Goal: Task Accomplishment & Management: Complete application form

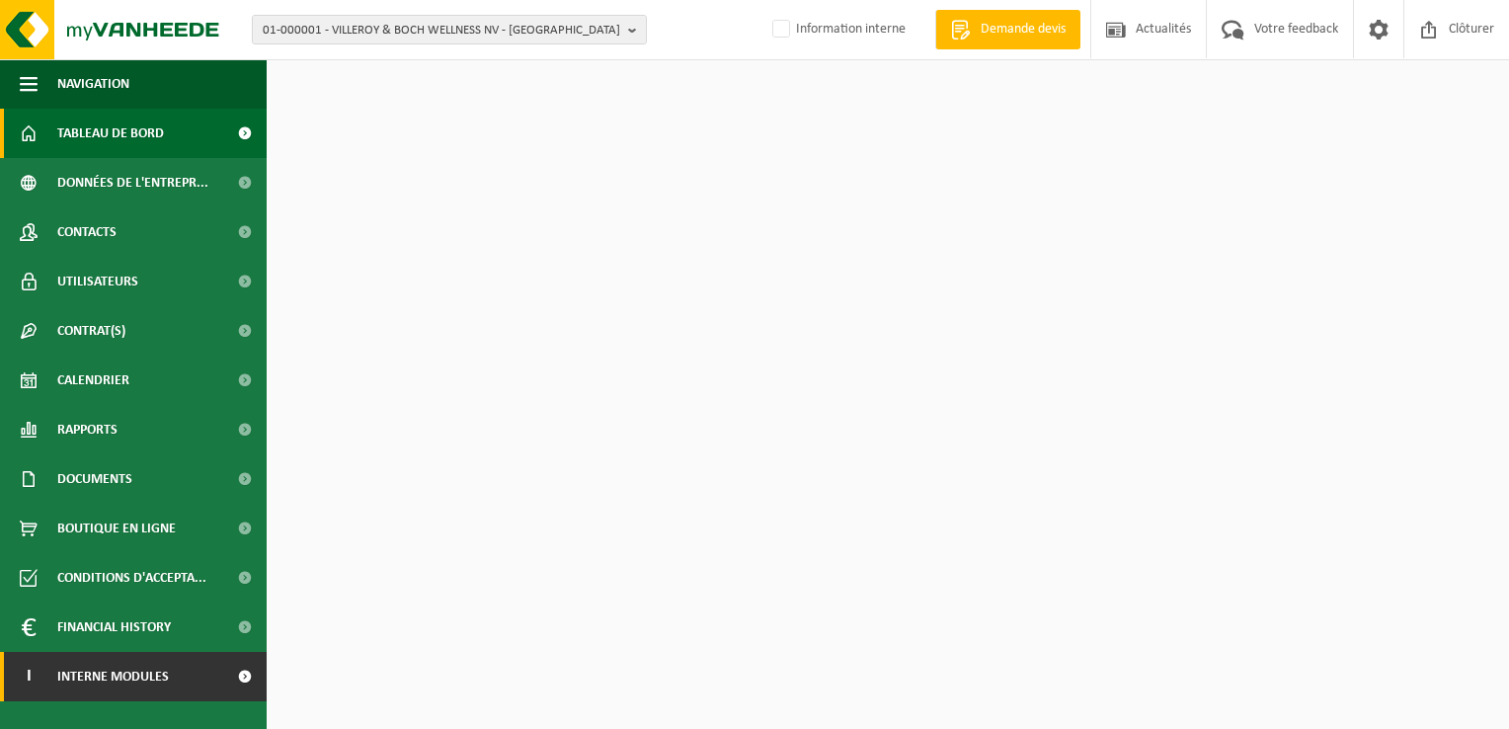
click at [165, 677] on span "Interne modules" at bounding box center [113, 676] width 112 height 49
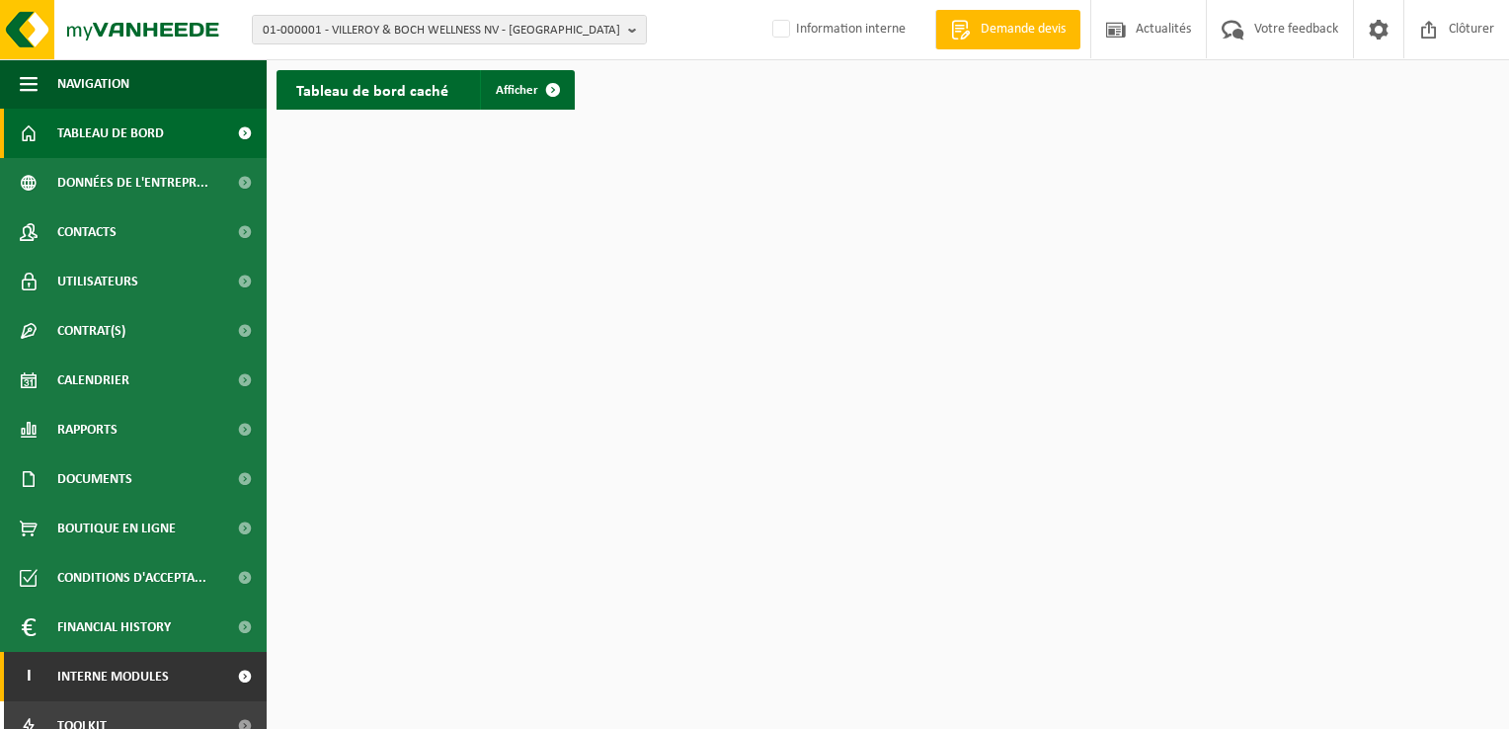
scroll to position [119, 0]
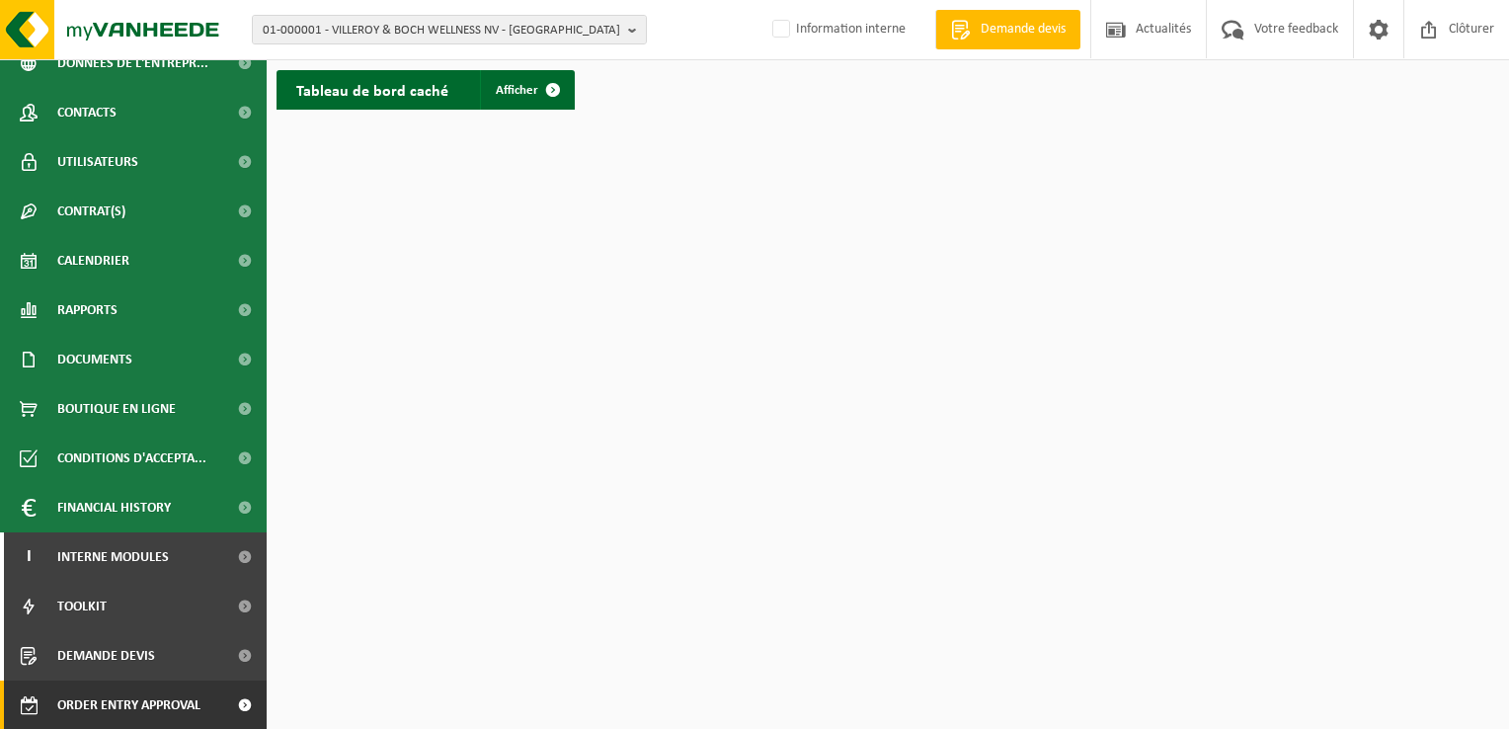
click at [130, 705] on span "Order entry approval" at bounding box center [128, 704] width 143 height 49
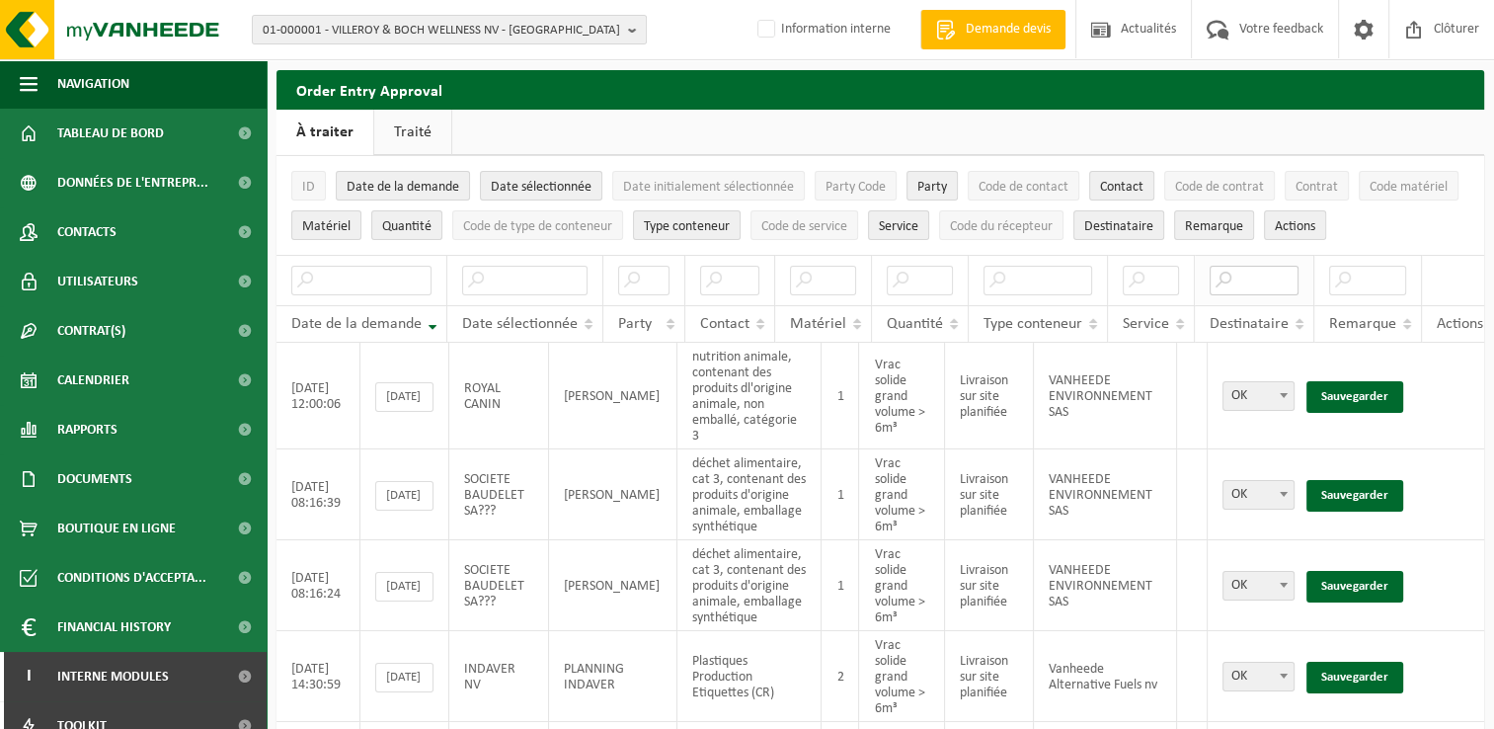
click at [1252, 281] on input "text" at bounding box center [1254, 281] width 89 height 30
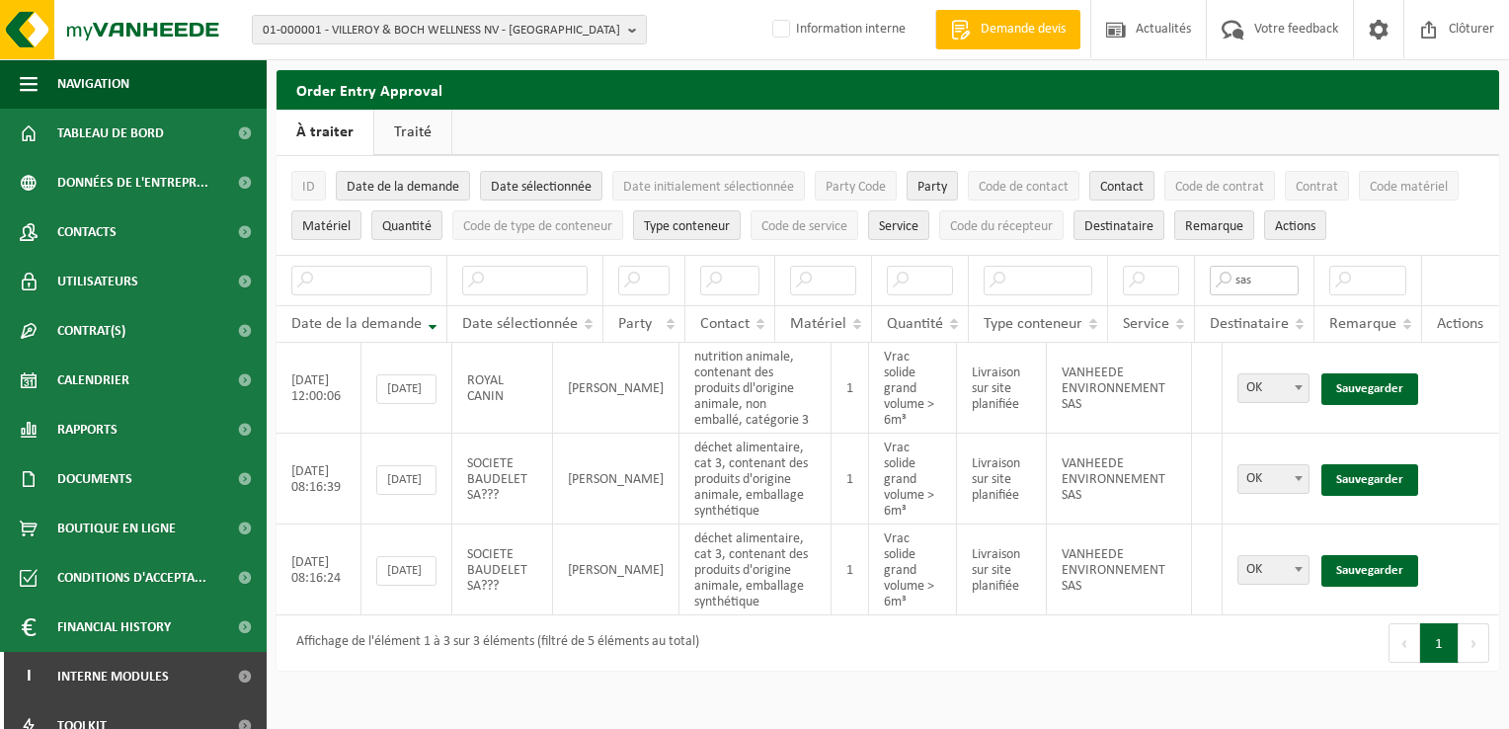
type input "sas"
click at [404, 146] on link "Traité" at bounding box center [412, 132] width 77 height 45
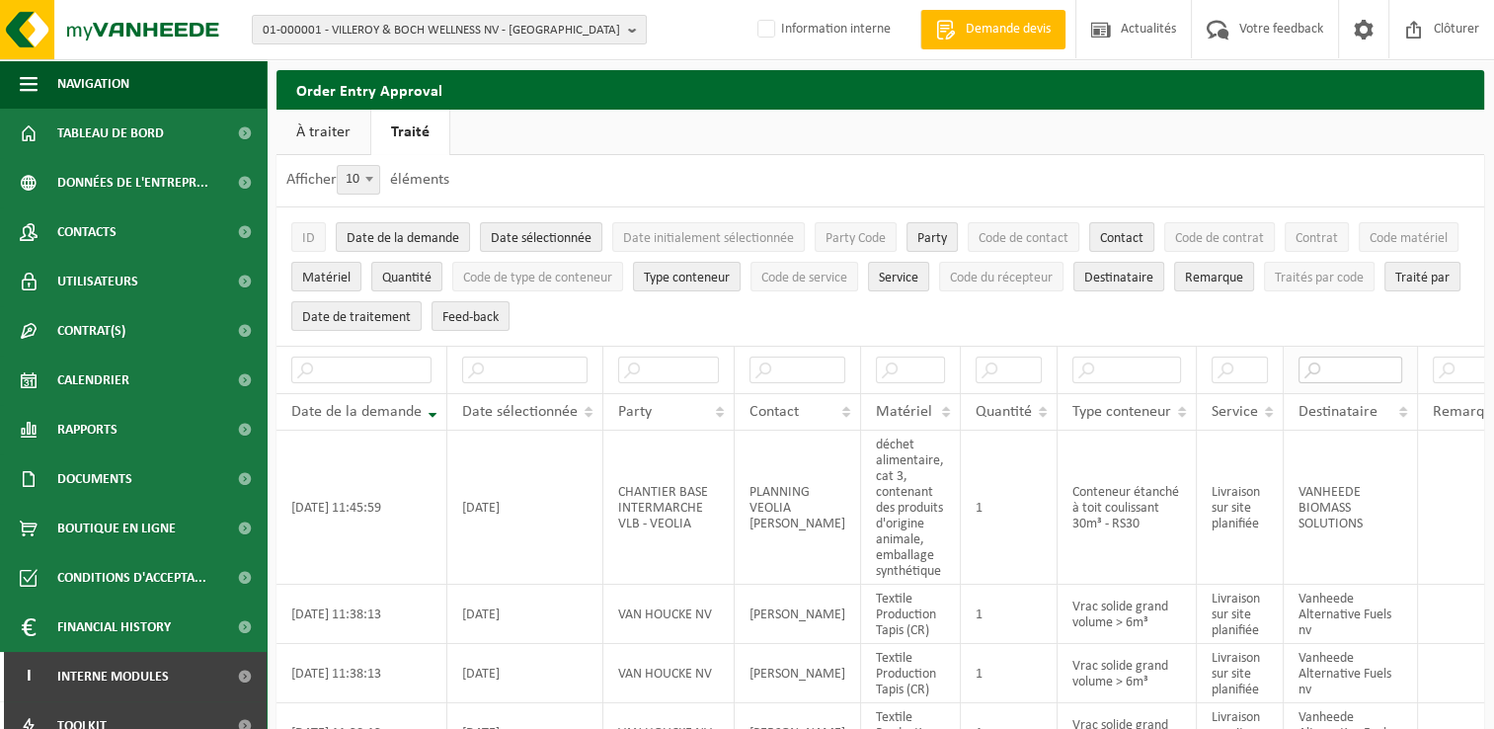
click at [1335, 370] on input "text" at bounding box center [1350, 369] width 104 height 27
type input "a"
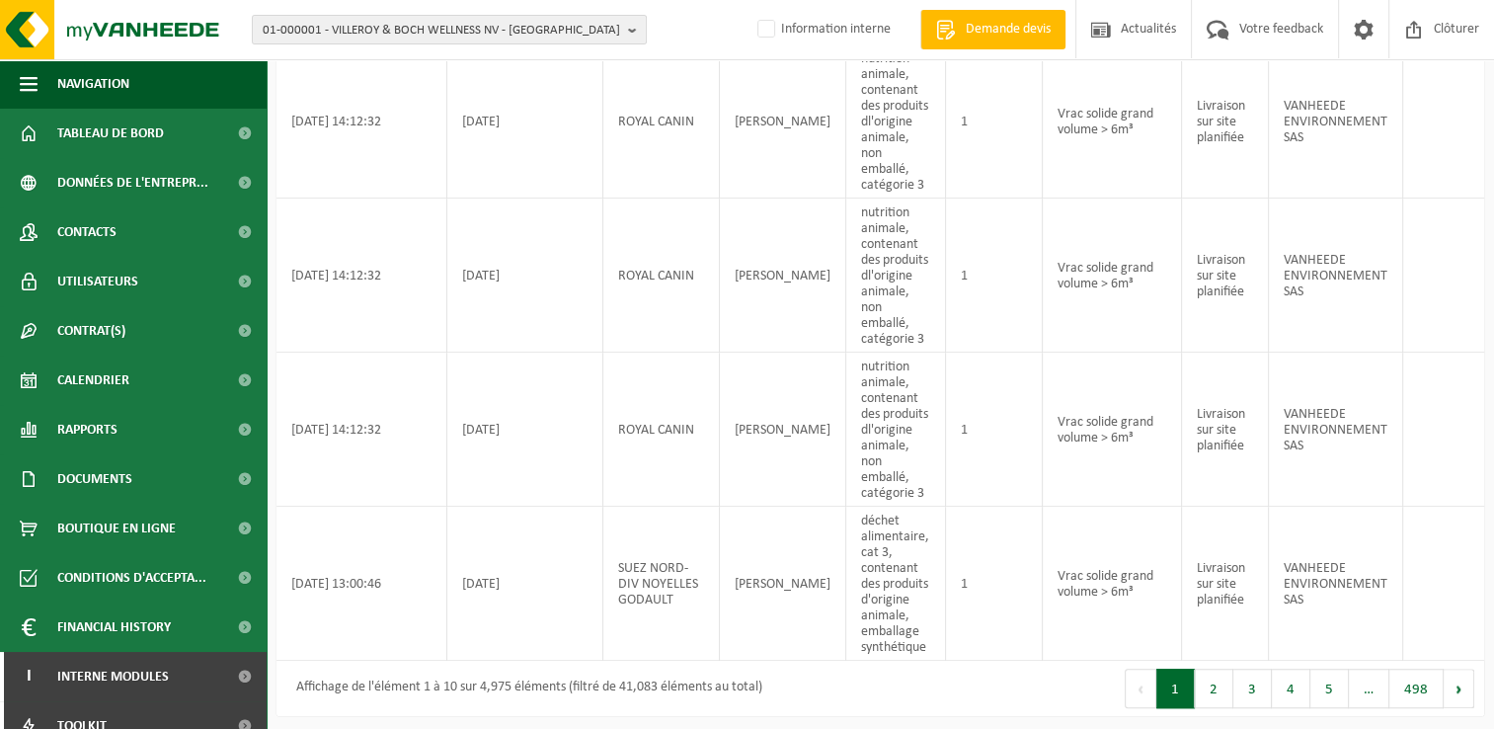
scroll to position [1232, 0]
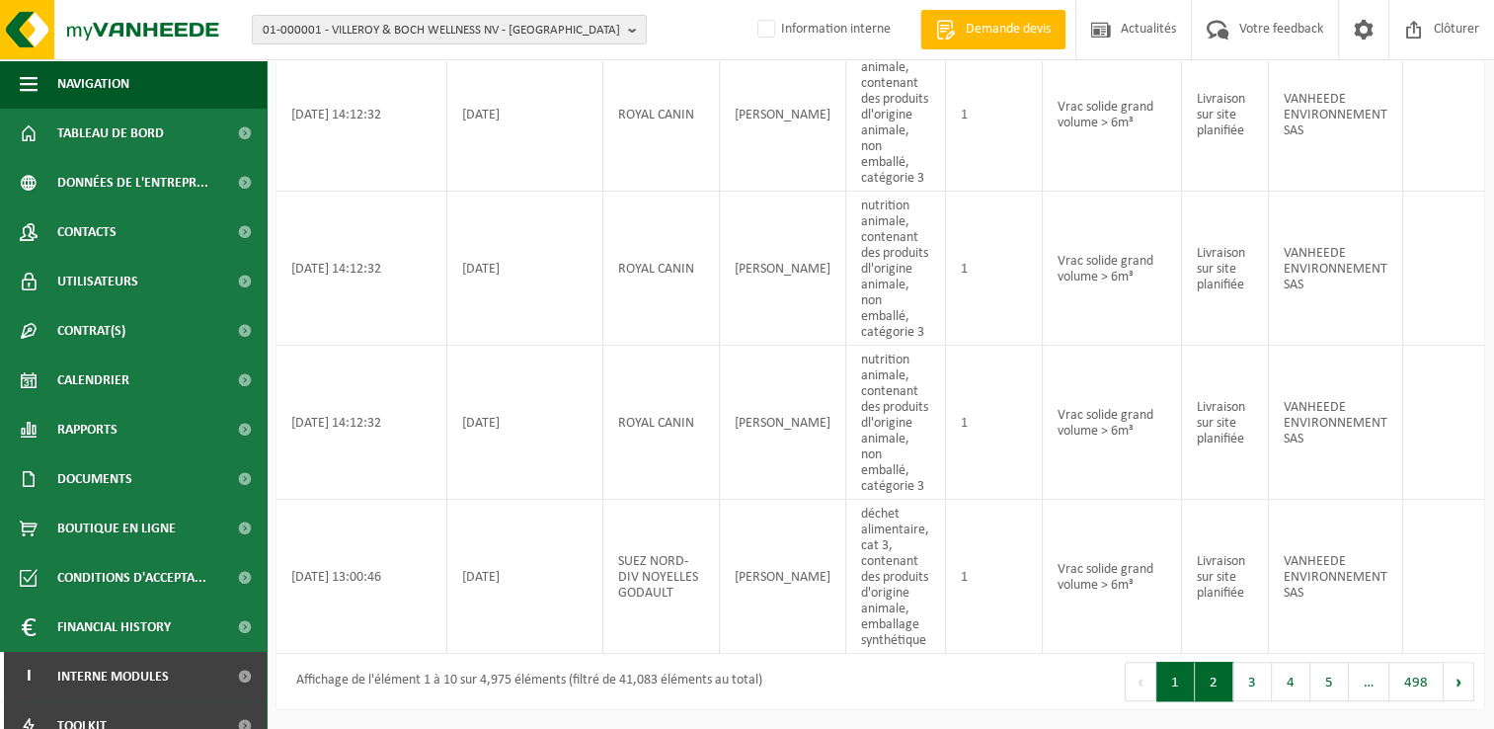
type input "sas"
click at [1218, 678] on button "2" at bounding box center [1214, 681] width 39 height 39
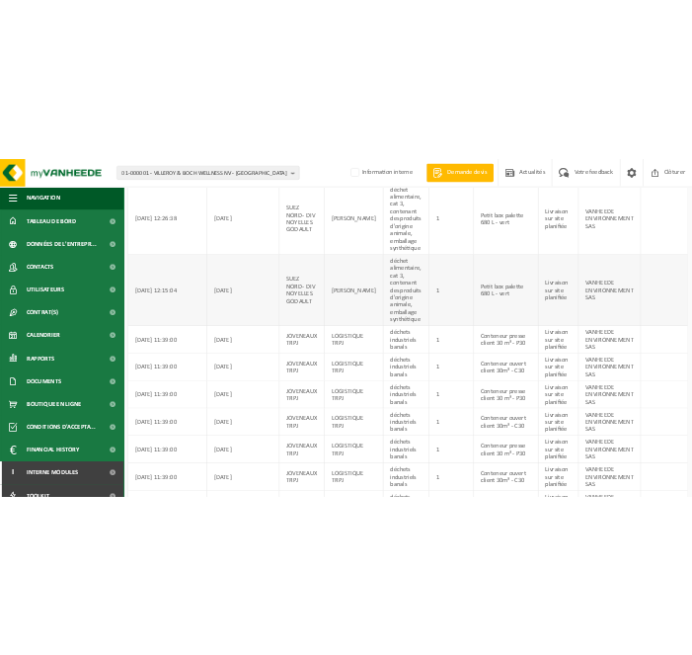
scroll to position [513, 0]
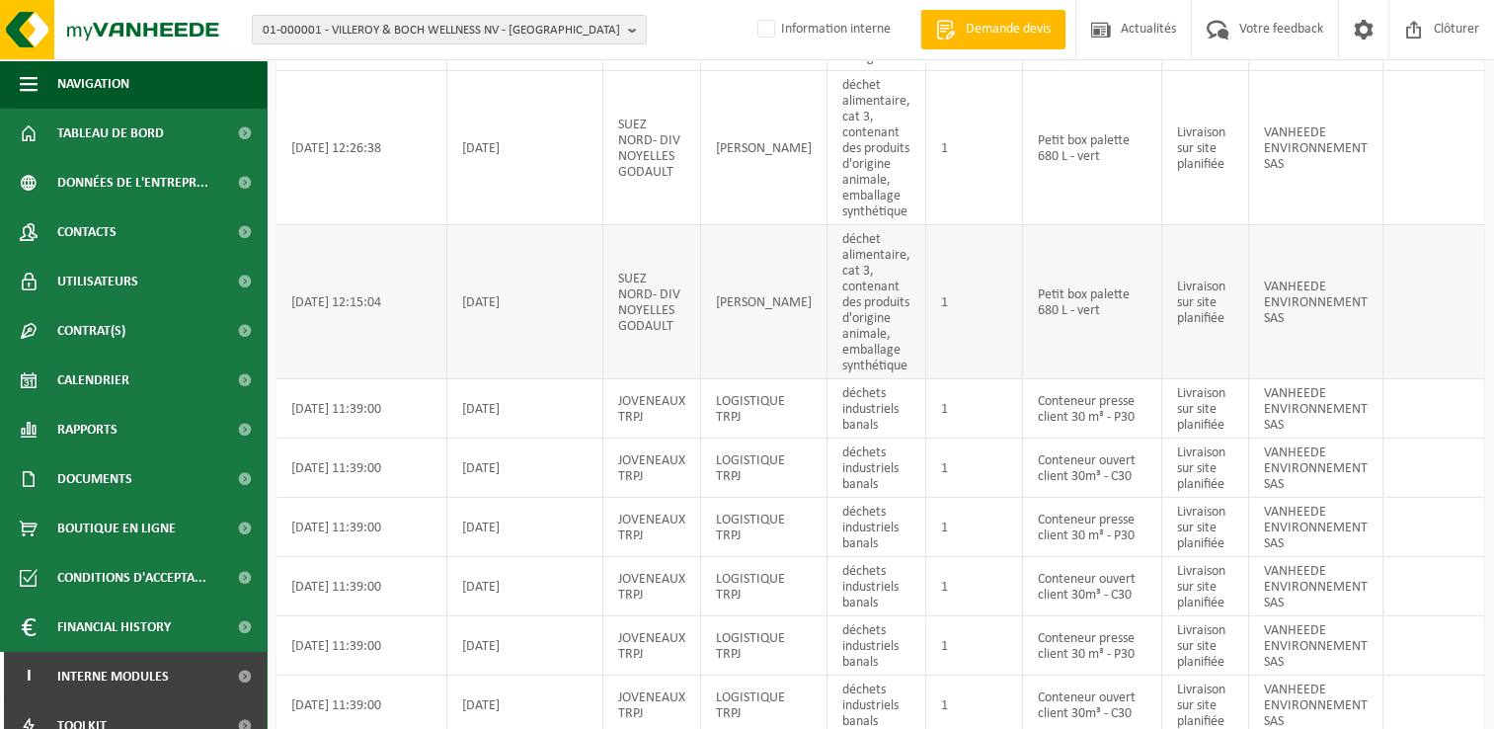
click at [1192, 368] on td "Livraison sur site planifiée" at bounding box center [1205, 302] width 87 height 154
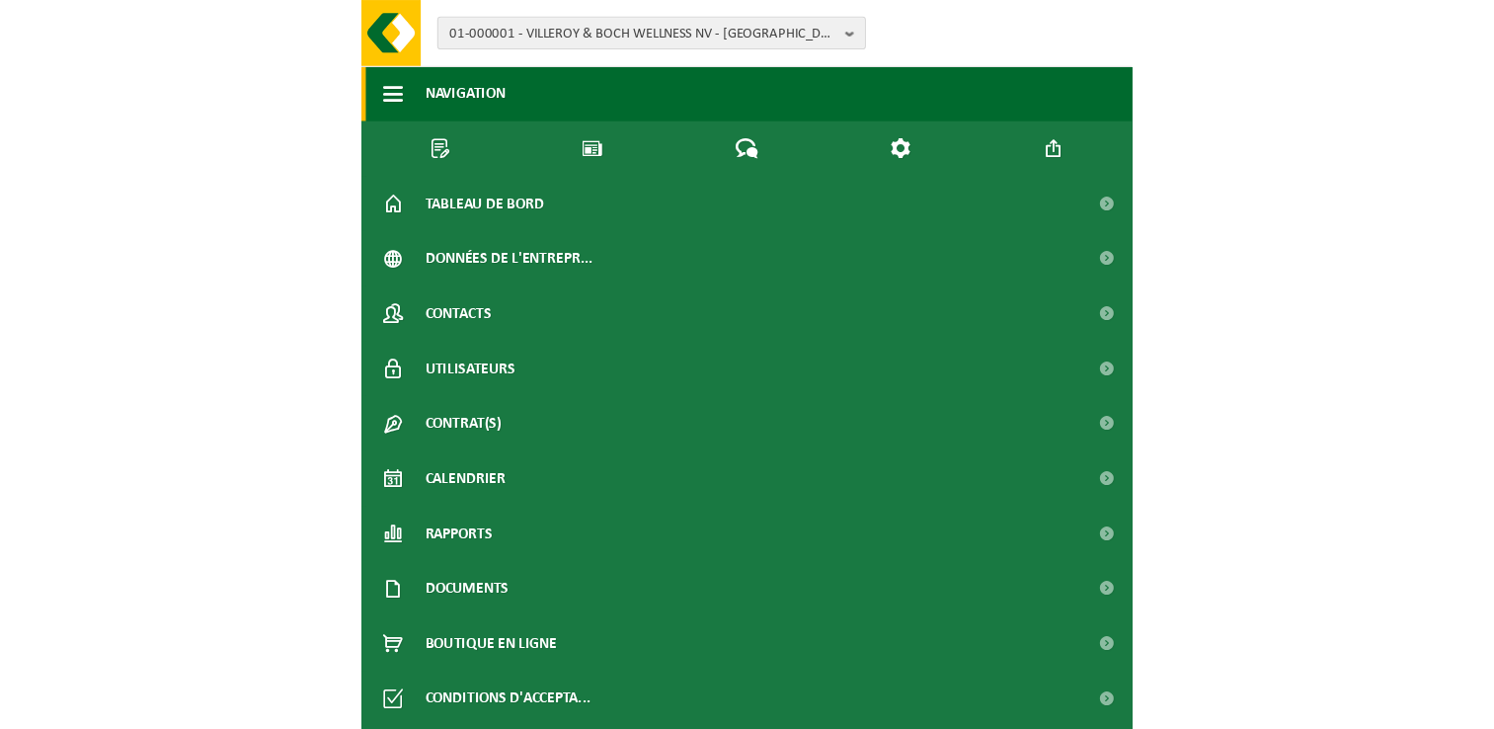
scroll to position [75, 0]
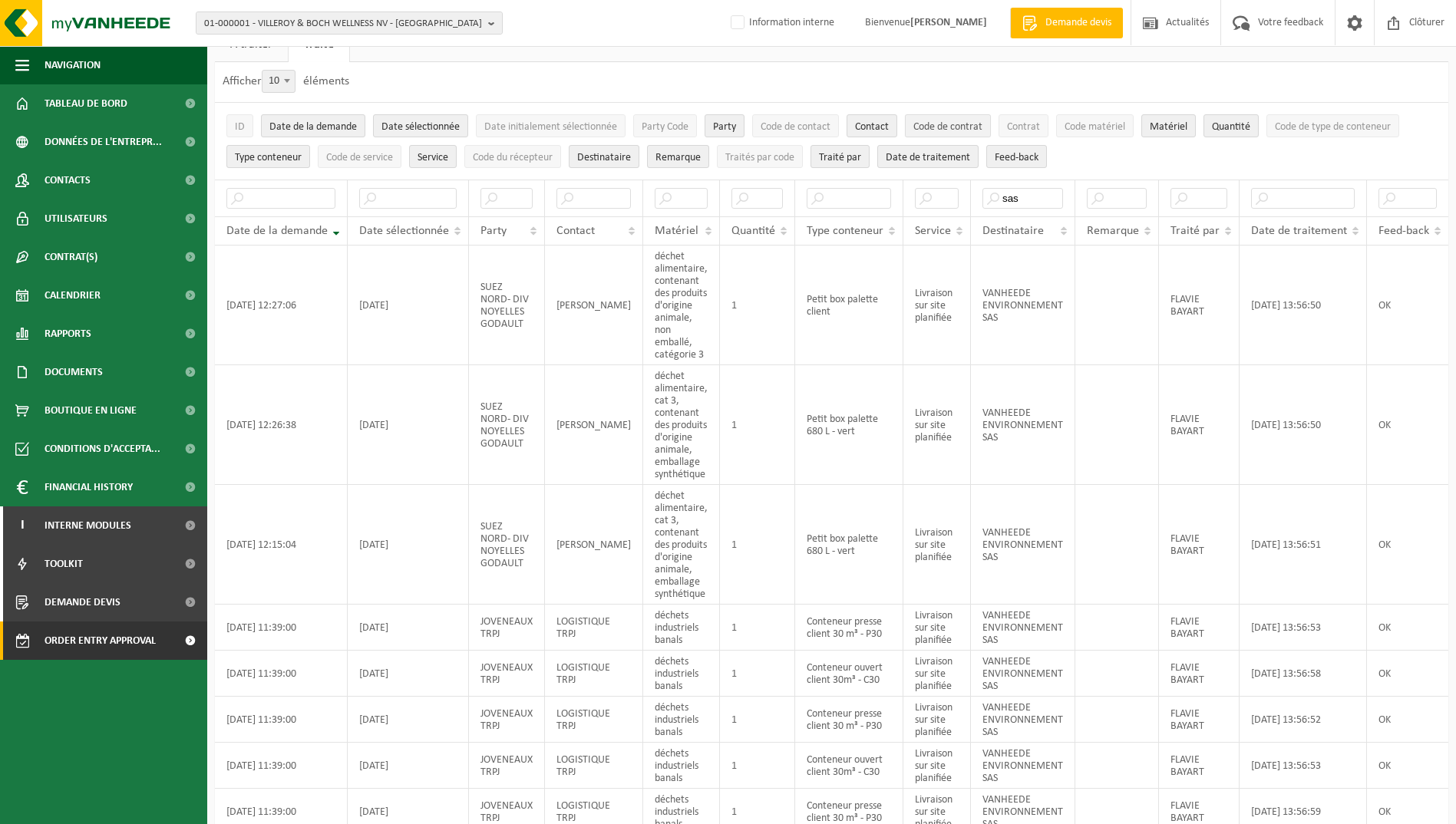
click at [942, 127] on span "Code de contrat" at bounding box center [948, 127] width 69 height 12
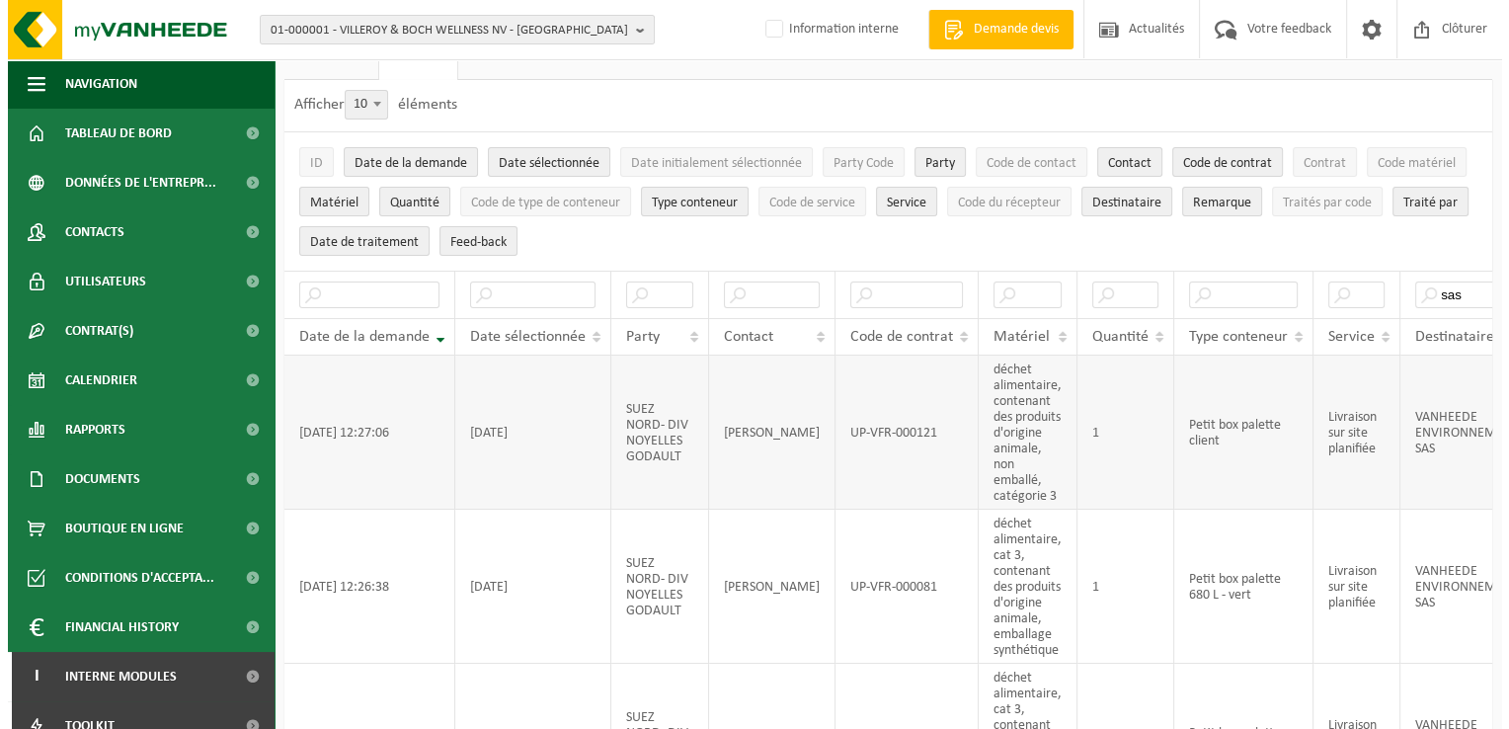
scroll to position [0, 0]
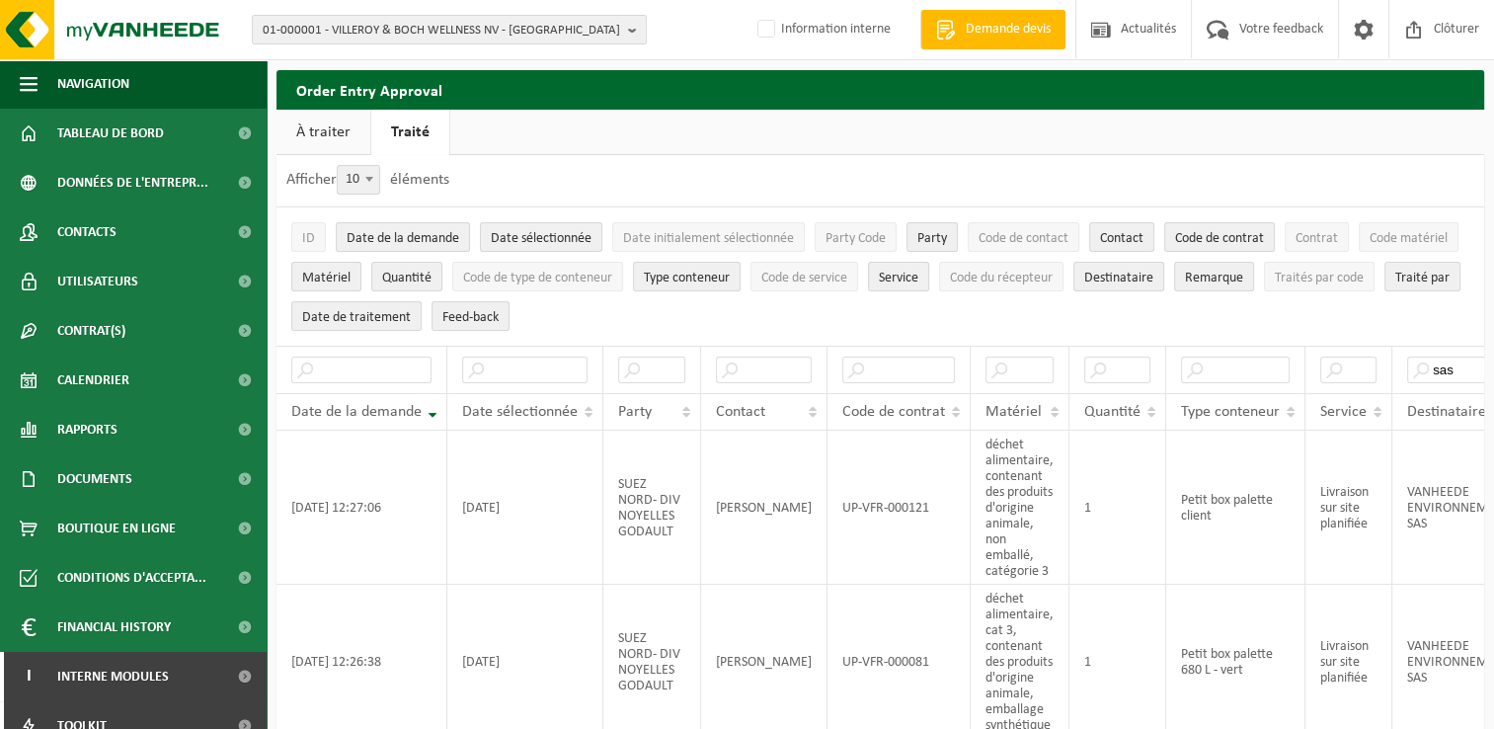
click at [316, 136] on link "À traiter" at bounding box center [323, 132] width 94 height 45
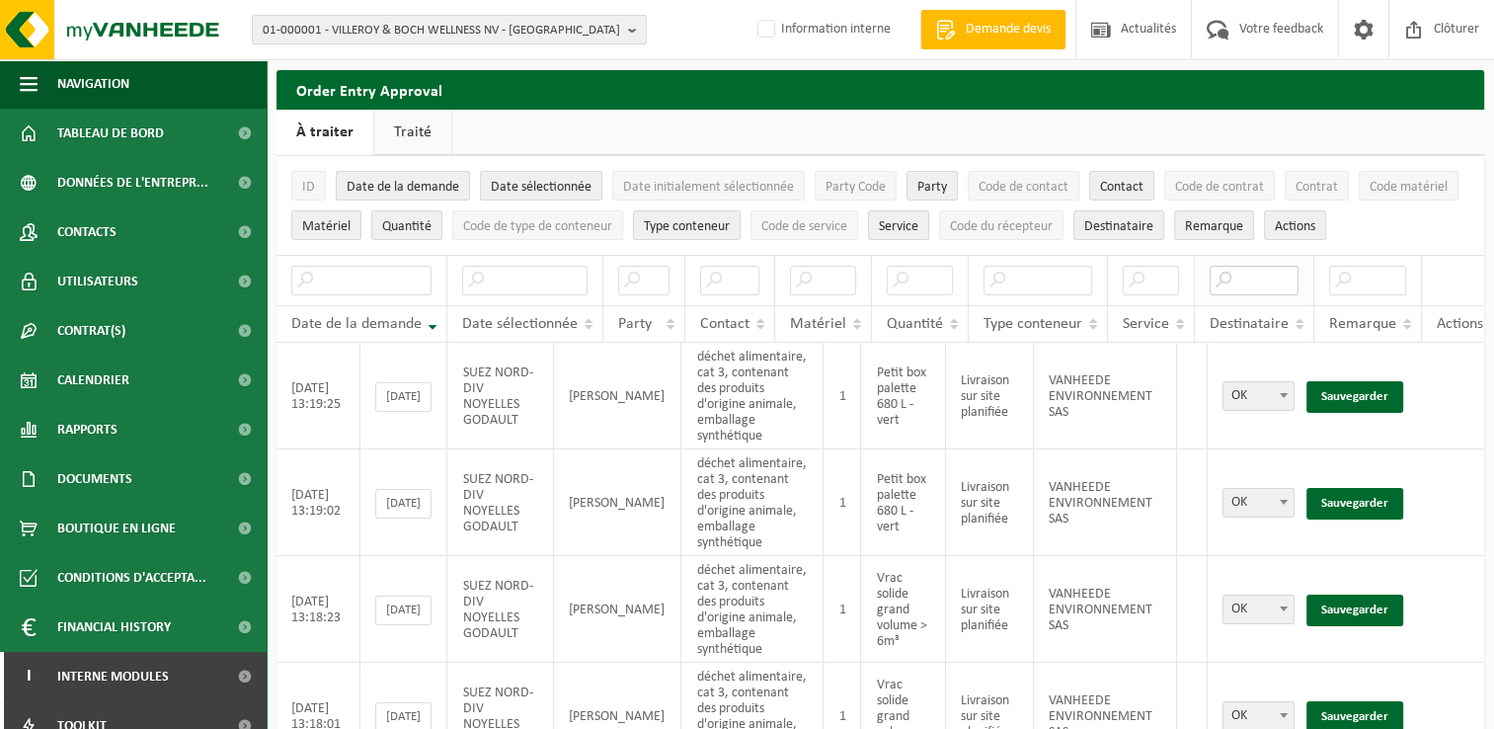
click at [1259, 283] on input "text" at bounding box center [1254, 281] width 89 height 30
type input "sas"
click at [1359, 383] on link "Sauvegarder" at bounding box center [1354, 397] width 97 height 32
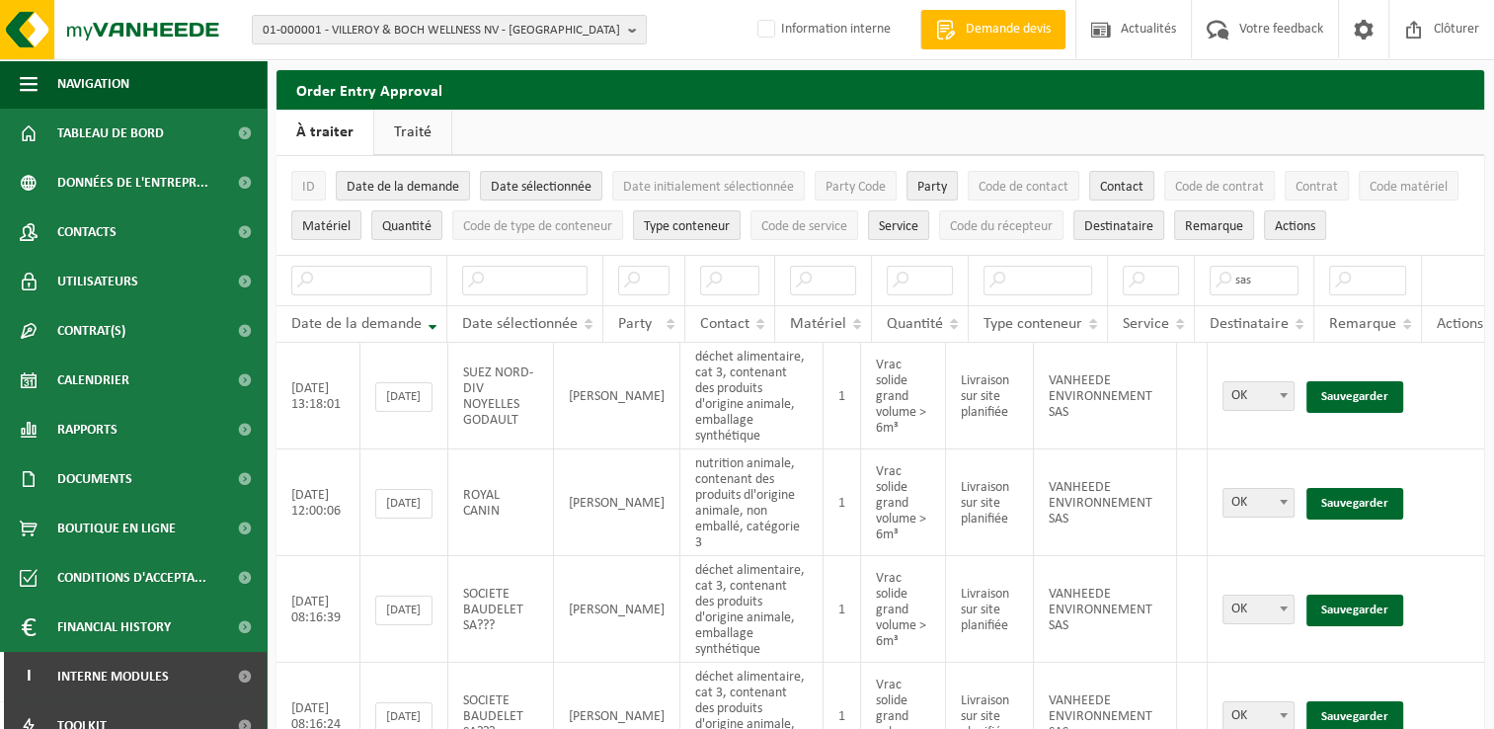
click at [1359, 383] on link "Sauvegarder" at bounding box center [1354, 397] width 97 height 32
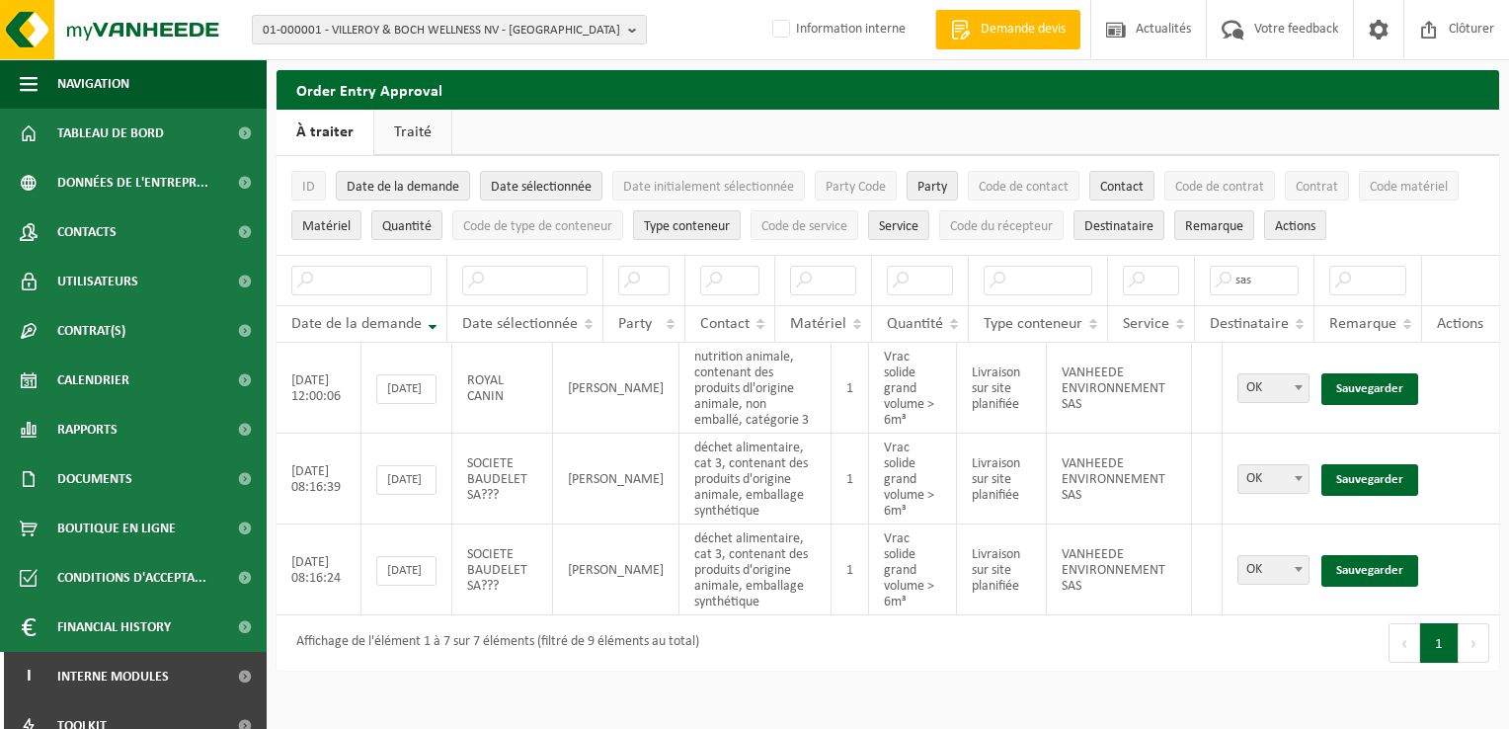
click at [1359, 383] on link "Sauvegarder" at bounding box center [1369, 389] width 97 height 32
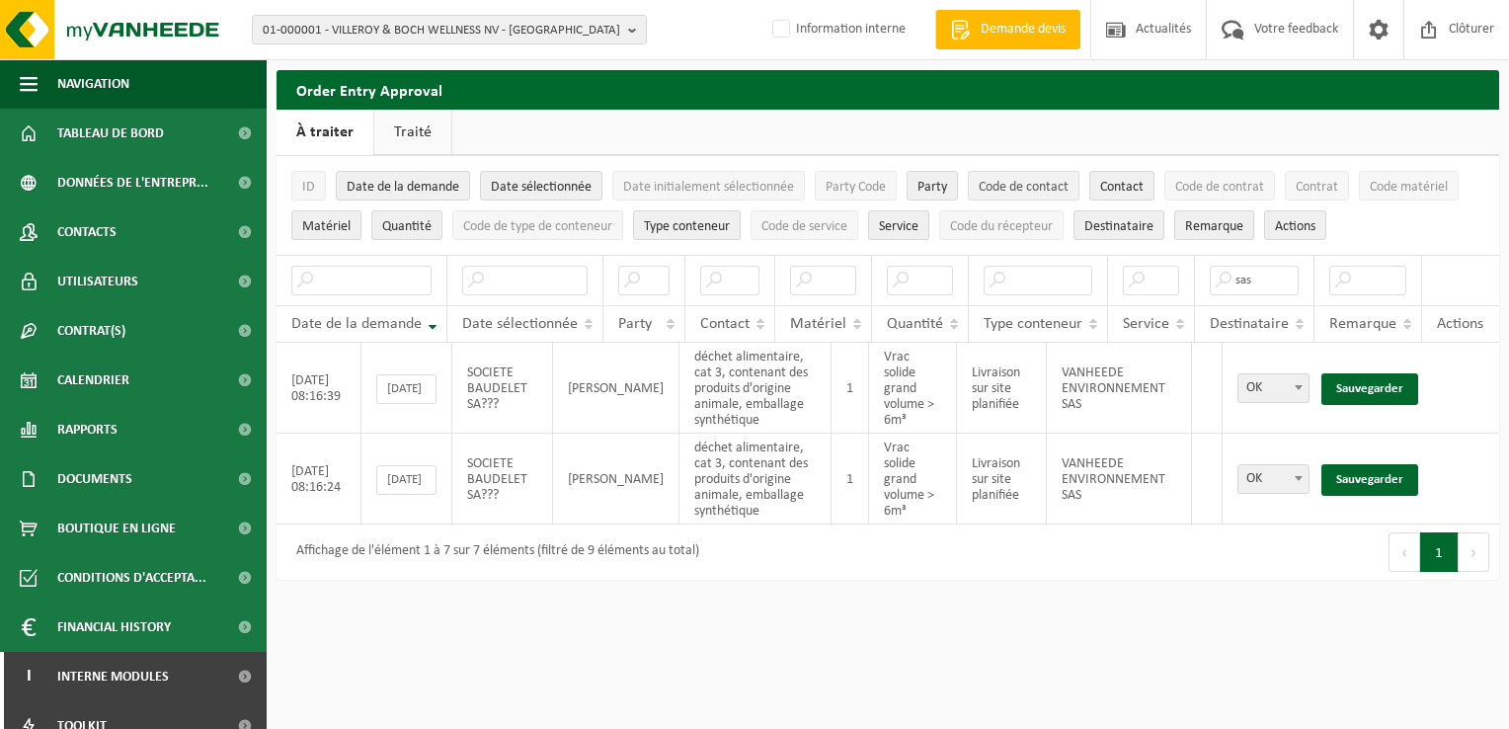
click at [1009, 180] on span "Code de contact" at bounding box center [1023, 187] width 90 height 15
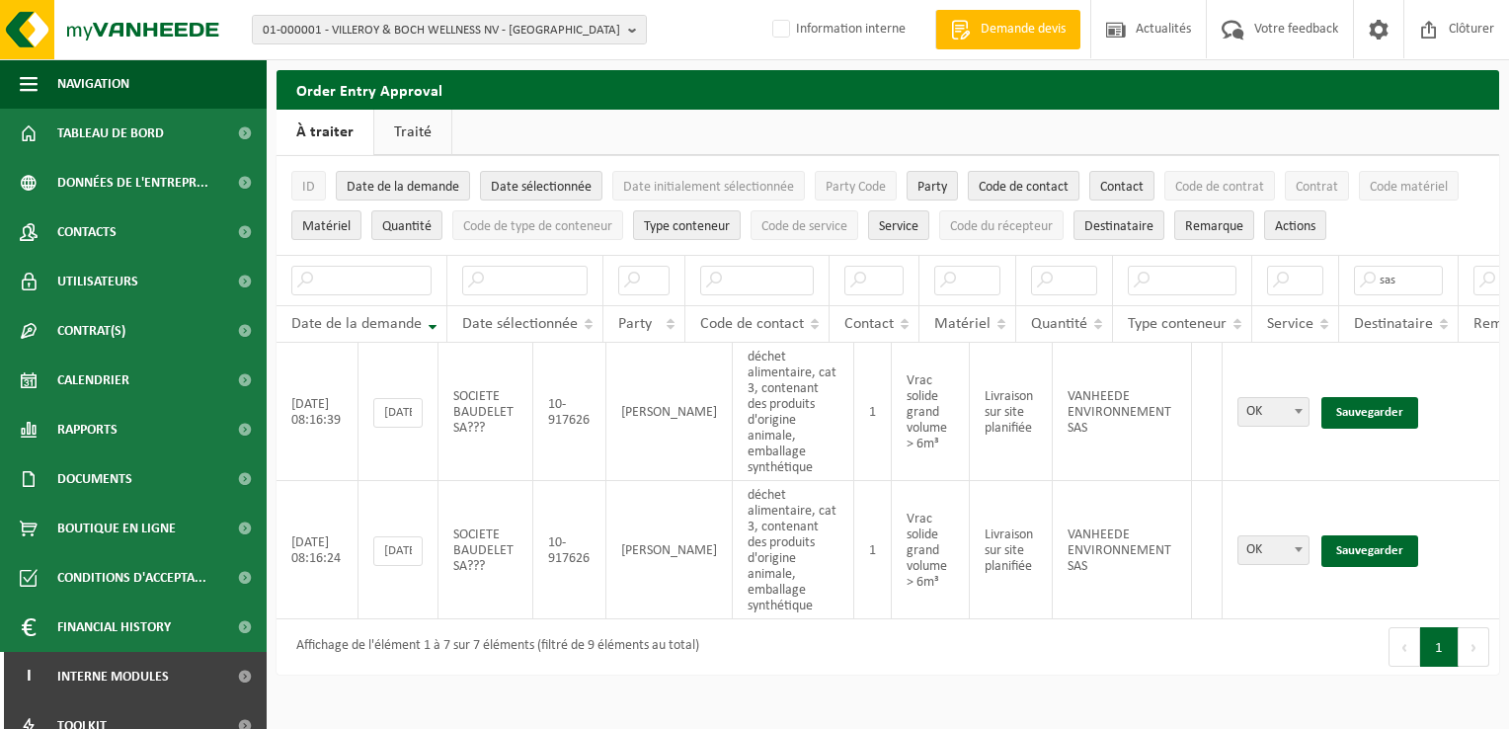
click at [1035, 187] on span "Code de contact" at bounding box center [1023, 187] width 90 height 15
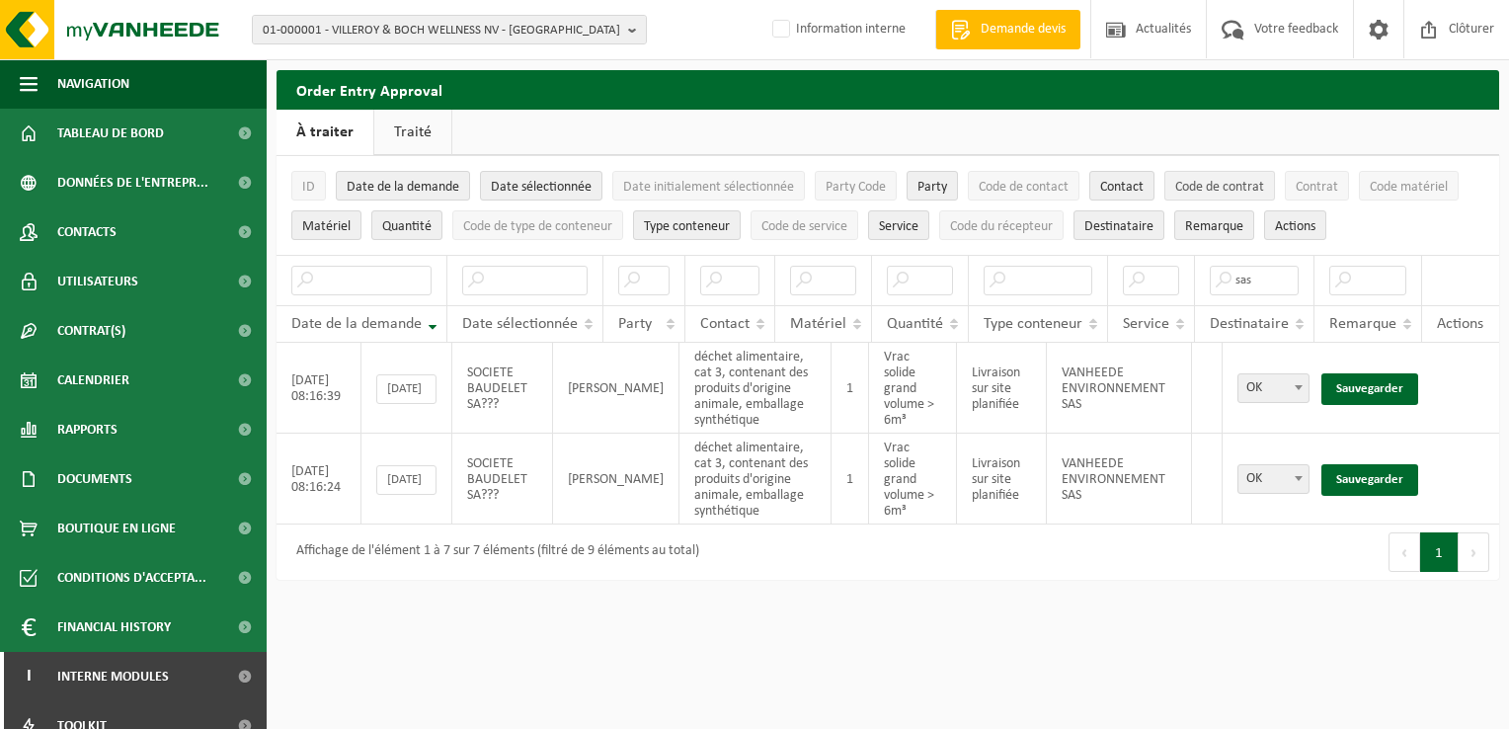
click at [1201, 182] on span "Code de contrat" at bounding box center [1219, 187] width 89 height 15
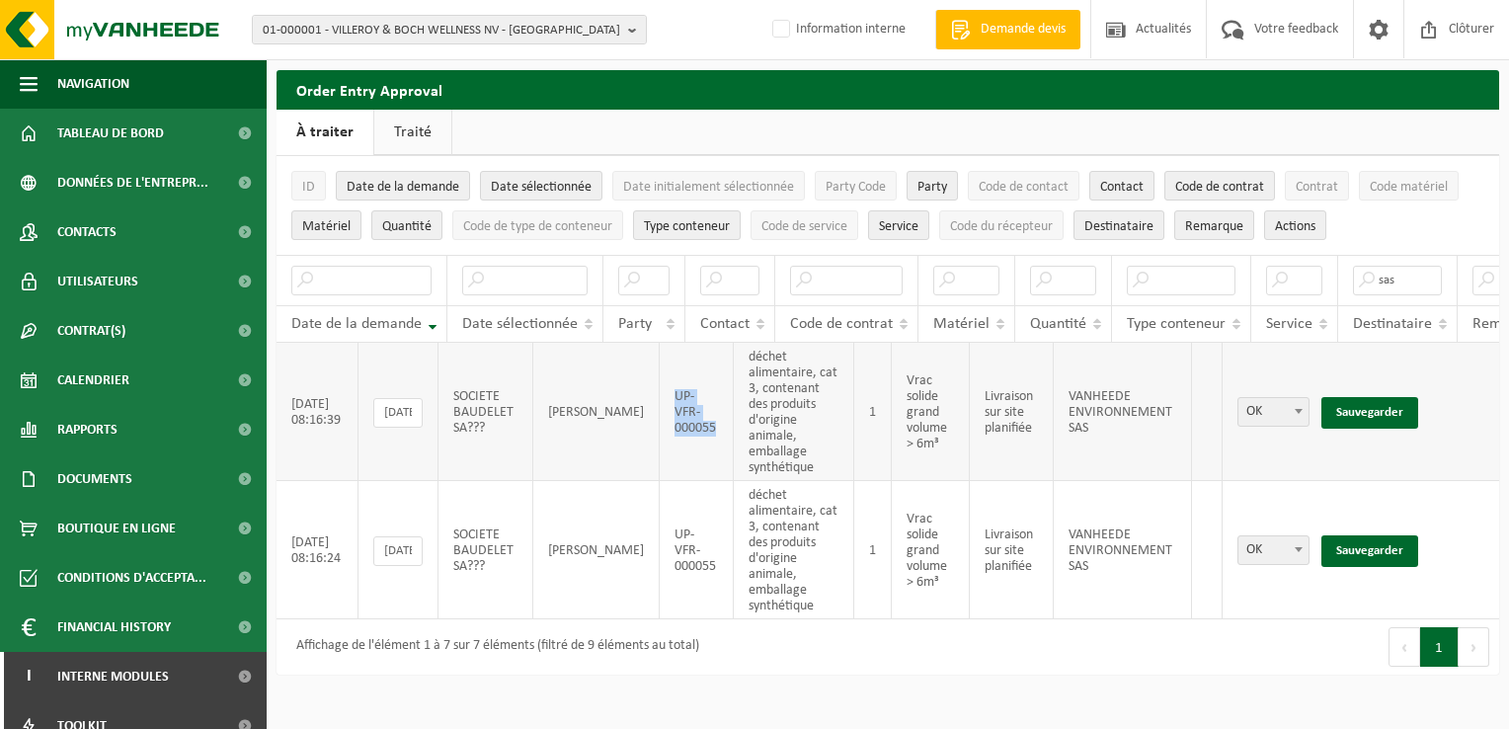
drag, startPoint x: 649, startPoint y: 393, endPoint x: 691, endPoint y: 409, distance: 45.3
click at [691, 409] on td "UP-VFR-000055" at bounding box center [697, 412] width 74 height 138
copy td "UP-VFR-000055"
click at [1390, 400] on link "Sauvegarder" at bounding box center [1369, 413] width 97 height 32
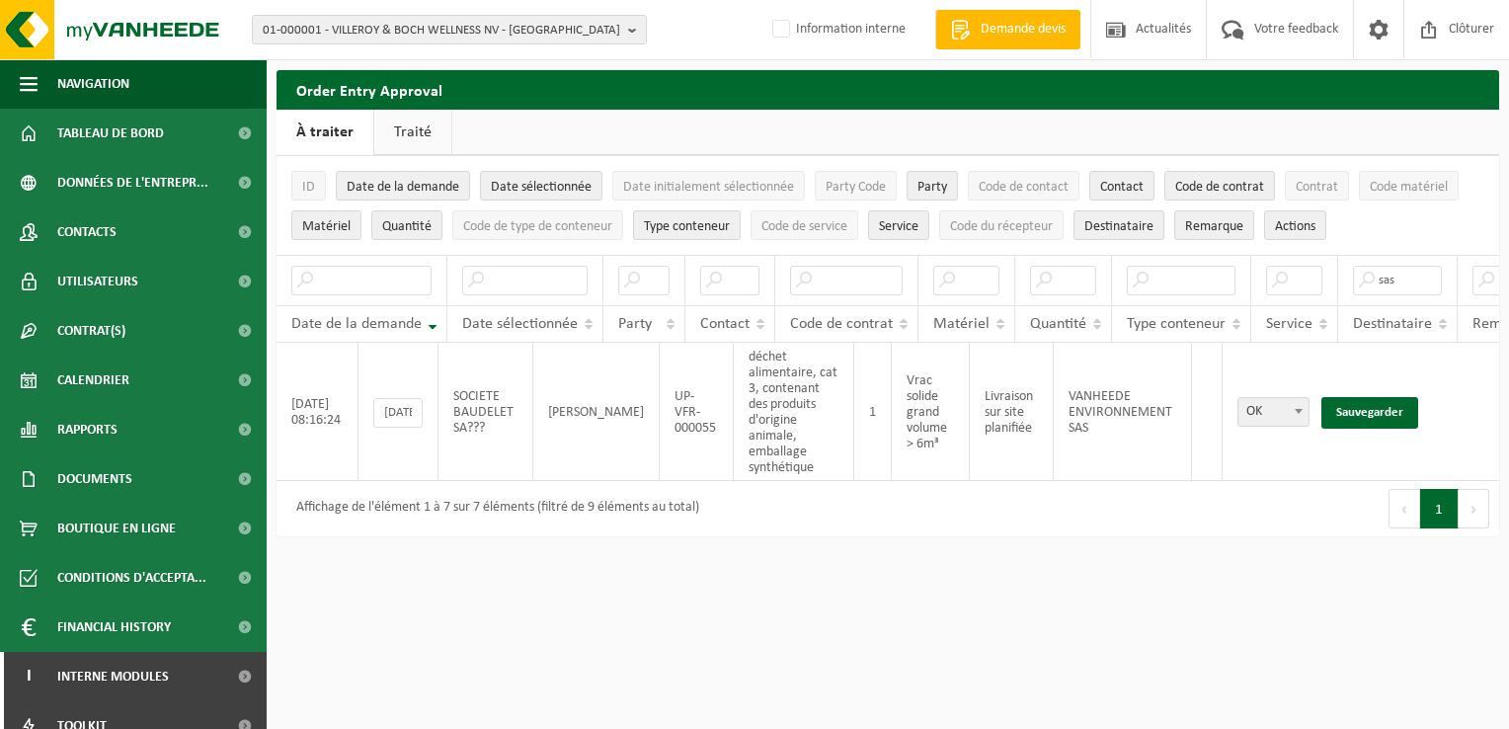
click at [1390, 400] on link "Sauvegarder" at bounding box center [1369, 413] width 97 height 32
